Goal: Answer question/provide support: Answer question/provide support

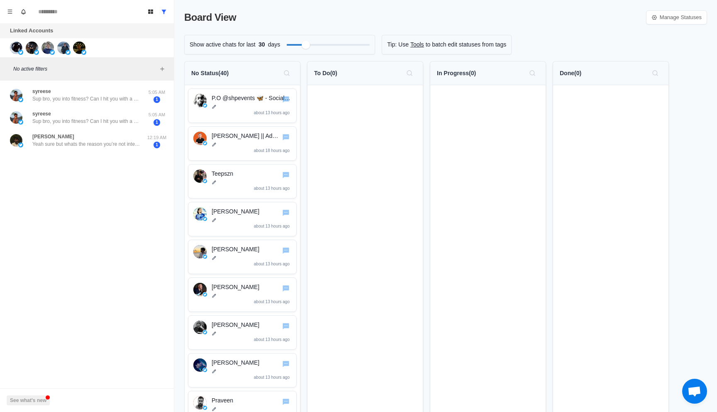
click at [64, 103] on div "syreese Sup bro, you into fitness? Can I hit you with a quick Q? 5:05 AM 1" at bounding box center [86, 95] width 167 height 23
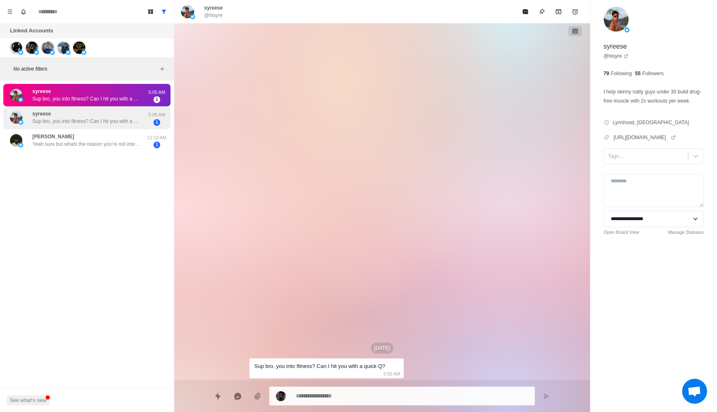
click at [77, 125] on div "syreese Sup bro, you into fitness? Can I hit you with a quick Q?" at bounding box center [78, 118] width 136 height 16
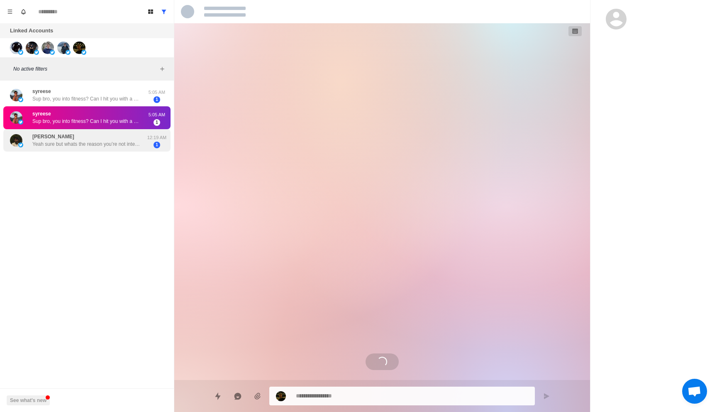
click at [77, 144] on p "Yeah sure but whats the reason you’re not interested" at bounding box center [86, 143] width 108 height 7
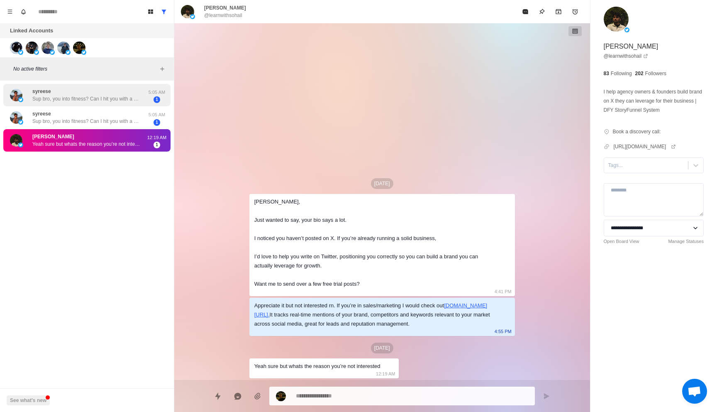
click at [99, 101] on p "Sup bro, you into fitness? Can I hit you with a quick Q?" at bounding box center [86, 98] width 108 height 7
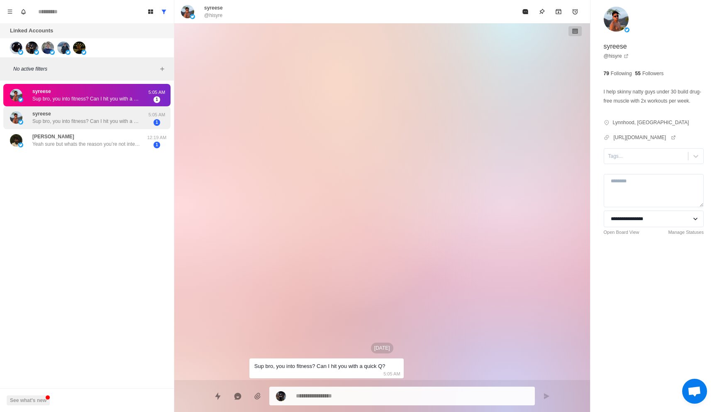
click at [99, 116] on div "syreese Sup bro, you into fitness? Can I hit you with a quick Q?" at bounding box center [86, 117] width 108 height 15
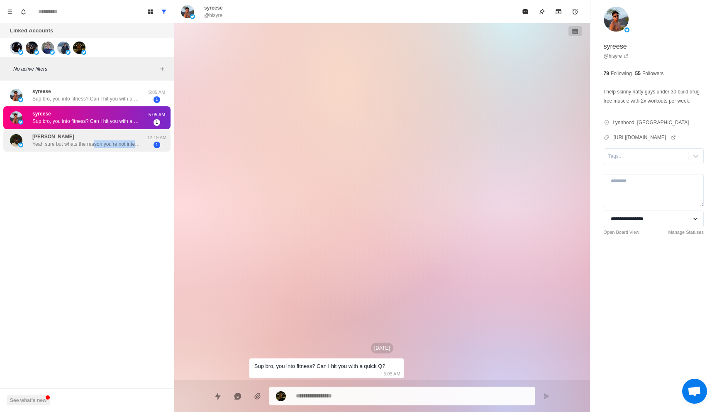
click at [98, 147] on div "[PERSON_NAME] sure but whats the reason you’re not interested" at bounding box center [78, 140] width 136 height 16
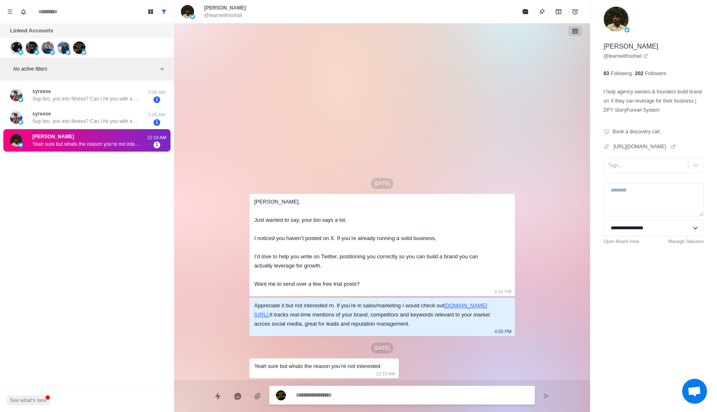
type textarea "*"
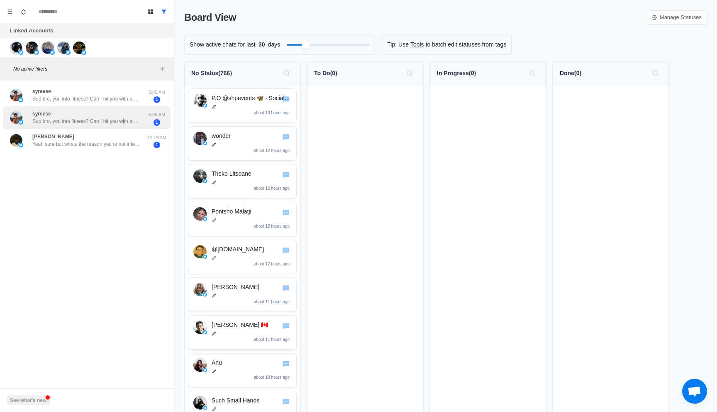
click at [128, 120] on p "Sup bro, you into fitness? Can I hit you with a quick Q?" at bounding box center [86, 120] width 108 height 7
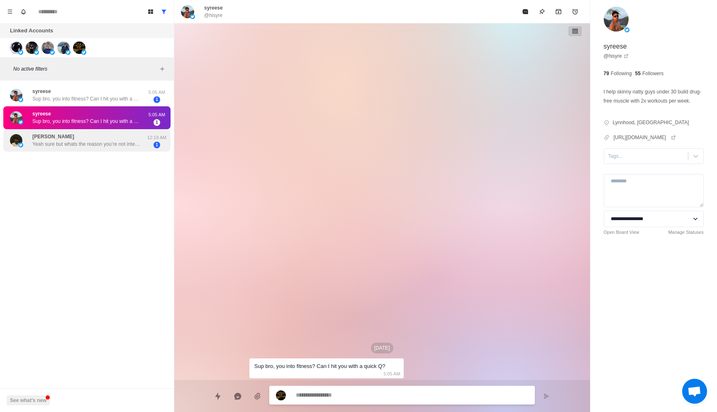
click at [106, 139] on div "[PERSON_NAME] sure but whats the reason you’re not interested" at bounding box center [86, 140] width 108 height 15
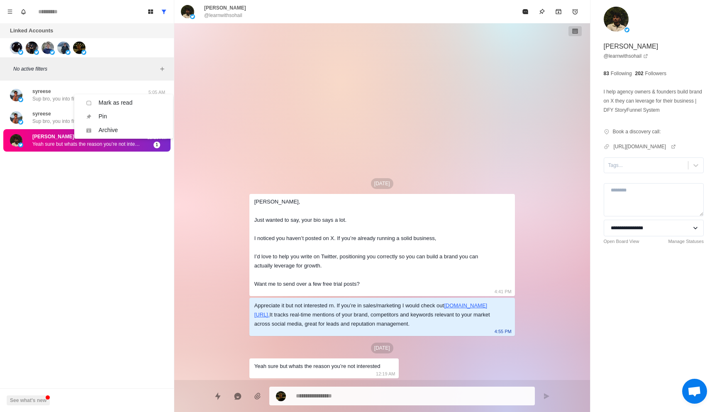
click at [63, 139] on div "[PERSON_NAME] sure but whats the reason you’re not interested" at bounding box center [86, 140] width 108 height 15
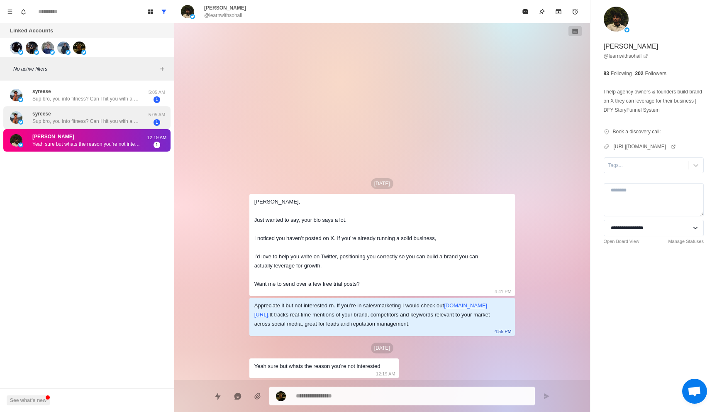
click at [69, 123] on p "Sup bro, you into fitness? Can I hit you with a quick Q?" at bounding box center [86, 120] width 108 height 7
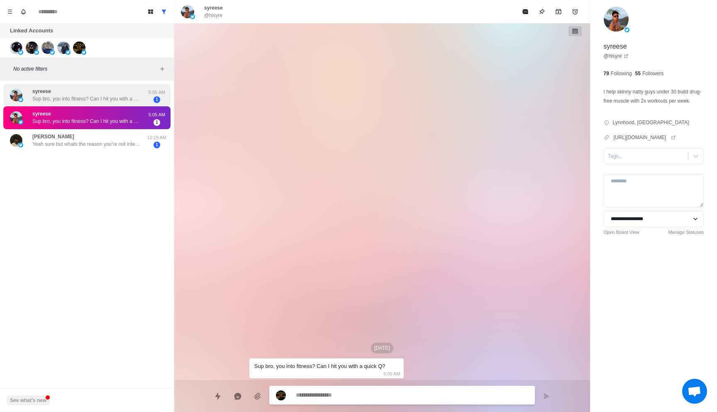
click at [114, 93] on div "syreese Sup bro, you into fitness? Can I hit you with a quick Q?" at bounding box center [86, 95] width 108 height 15
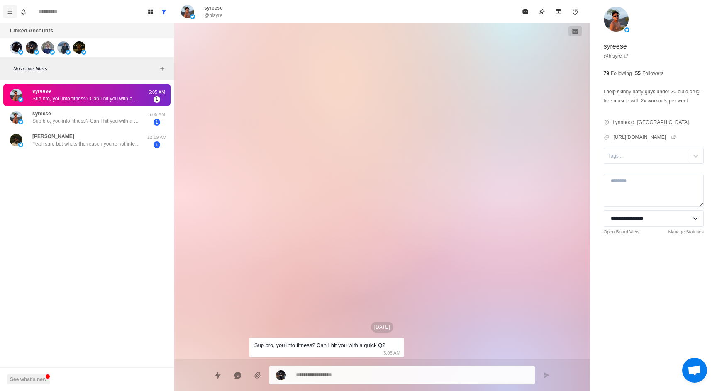
click at [9, 11] on icon "Menu" at bounding box center [10, 12] width 5 height 4
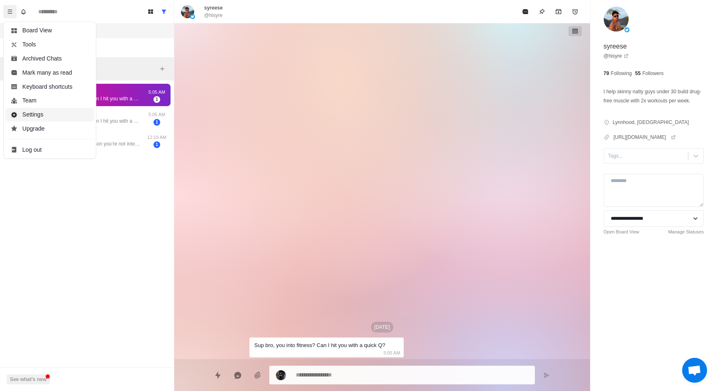
click at [22, 117] on button "Settings" at bounding box center [49, 115] width 89 height 14
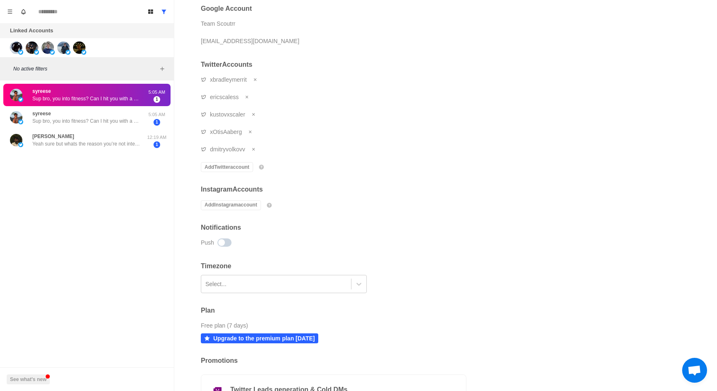
scroll to position [31, 0]
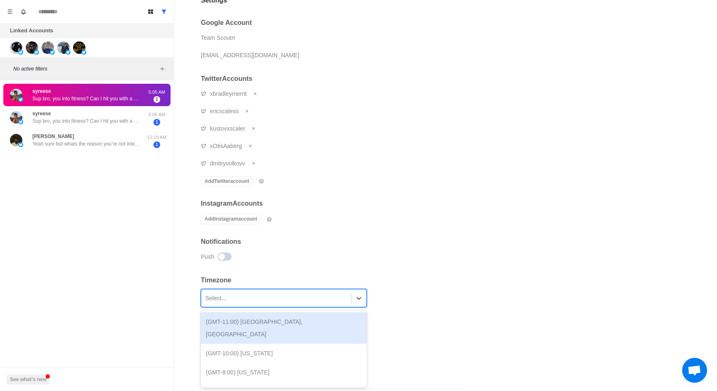
click at [232, 302] on div at bounding box center [275, 298] width 141 height 14
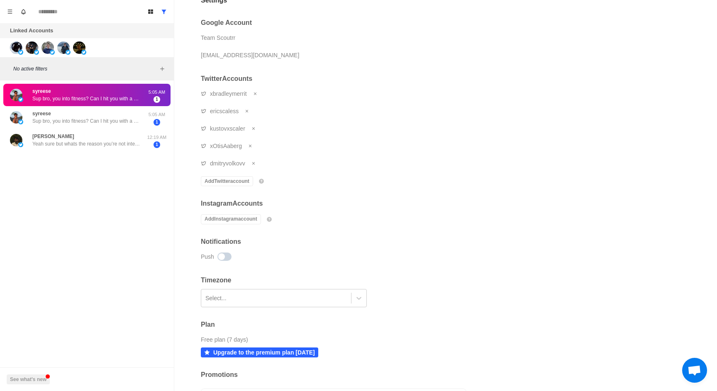
click at [275, 270] on div "Google Account Team Scoutrr team@scoutrr.com Twitter Accounts xbradleymerrit er…" at bounding box center [334, 251] width 266 height 493
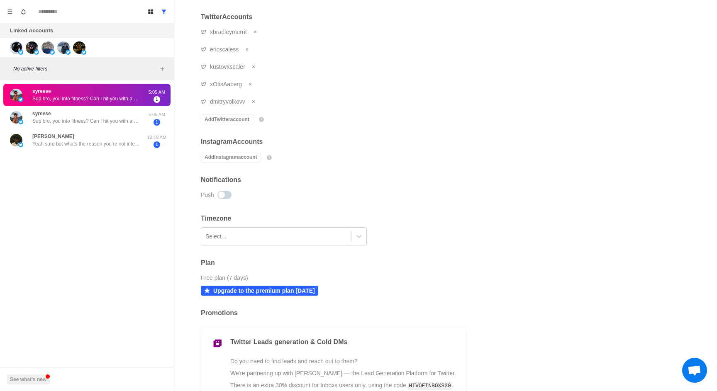
scroll to position [0, 0]
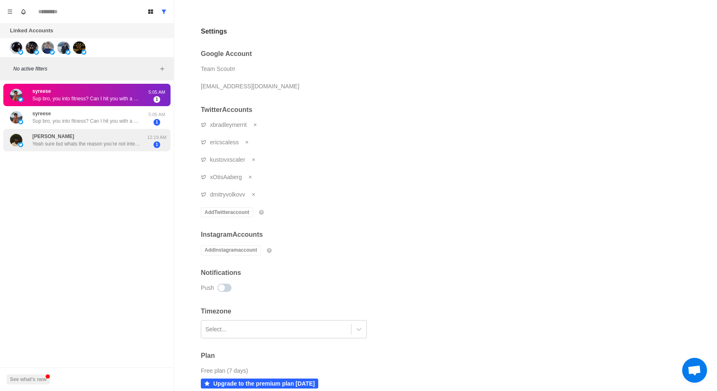
click at [71, 137] on div "[PERSON_NAME] sure but whats the reason you’re not interested" at bounding box center [86, 140] width 108 height 15
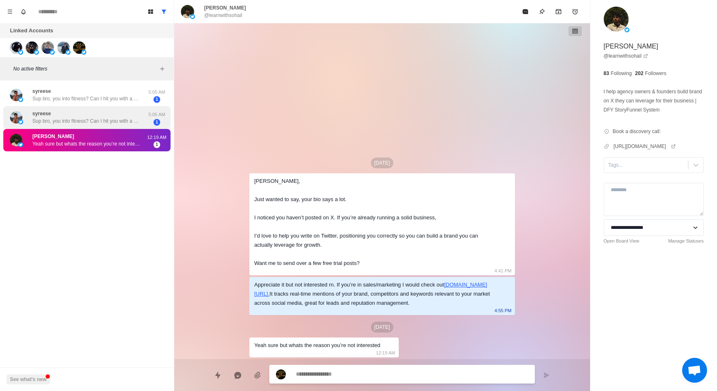
click at [101, 118] on p "Sup bro, you into fitness? Can I hit you with a quick Q?" at bounding box center [86, 120] width 108 height 7
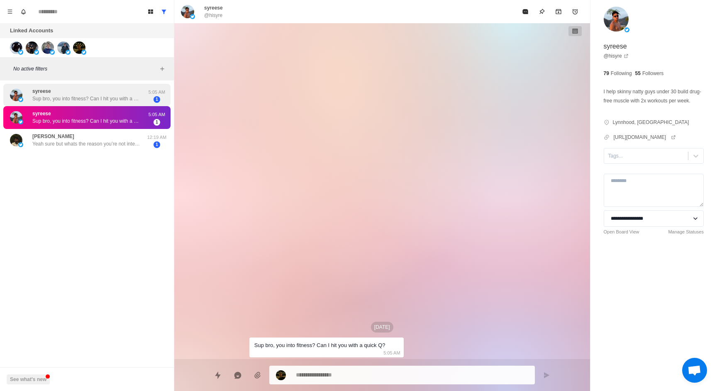
click at [101, 103] on div "syreese Sup bro, you into fitness? Can I hit you with a quick Q? 5:05 AM 1" at bounding box center [86, 95] width 167 height 23
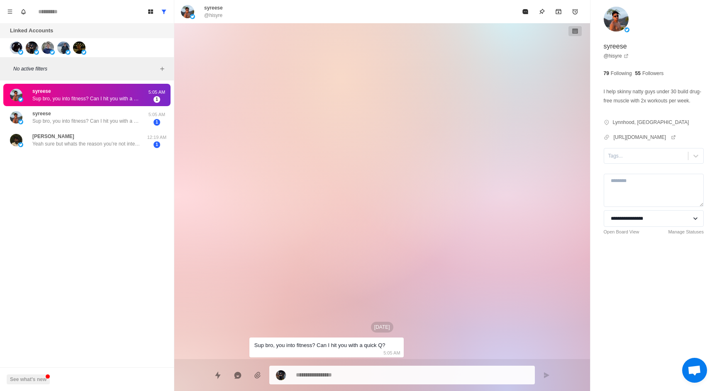
type textarea "*"
